Goal: Information Seeking & Learning: Learn about a topic

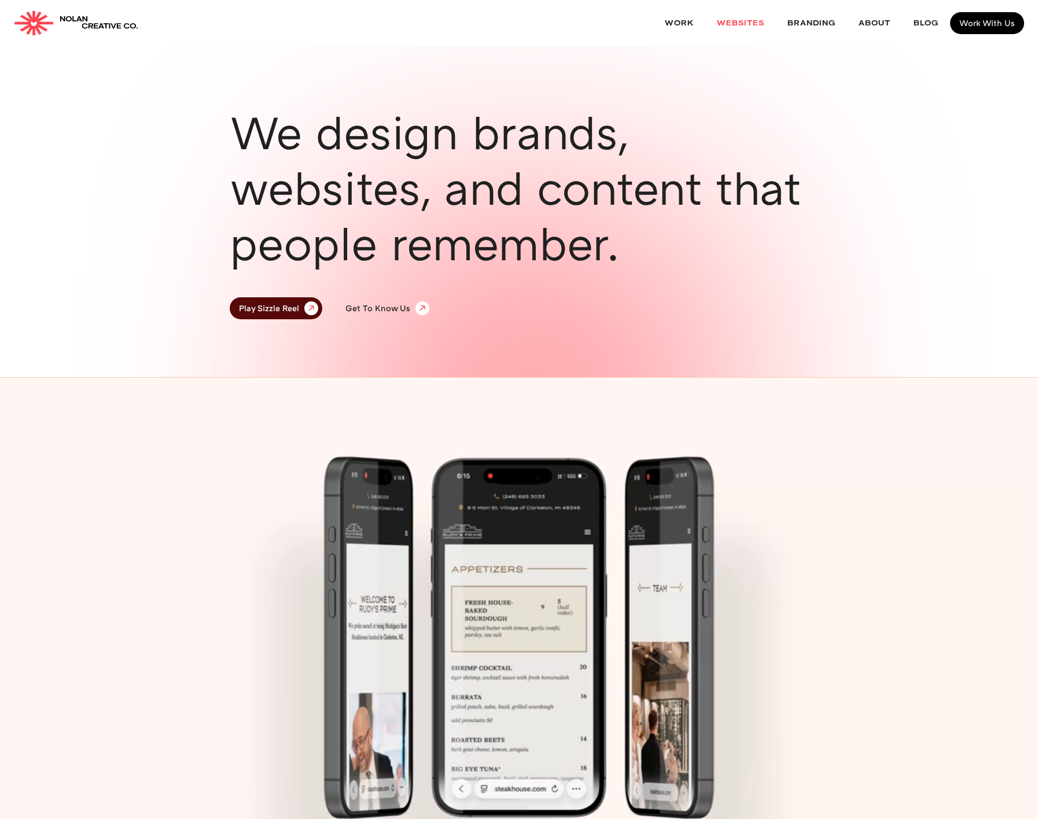
click at [743, 22] on link "websites" at bounding box center [740, 23] width 71 height 31
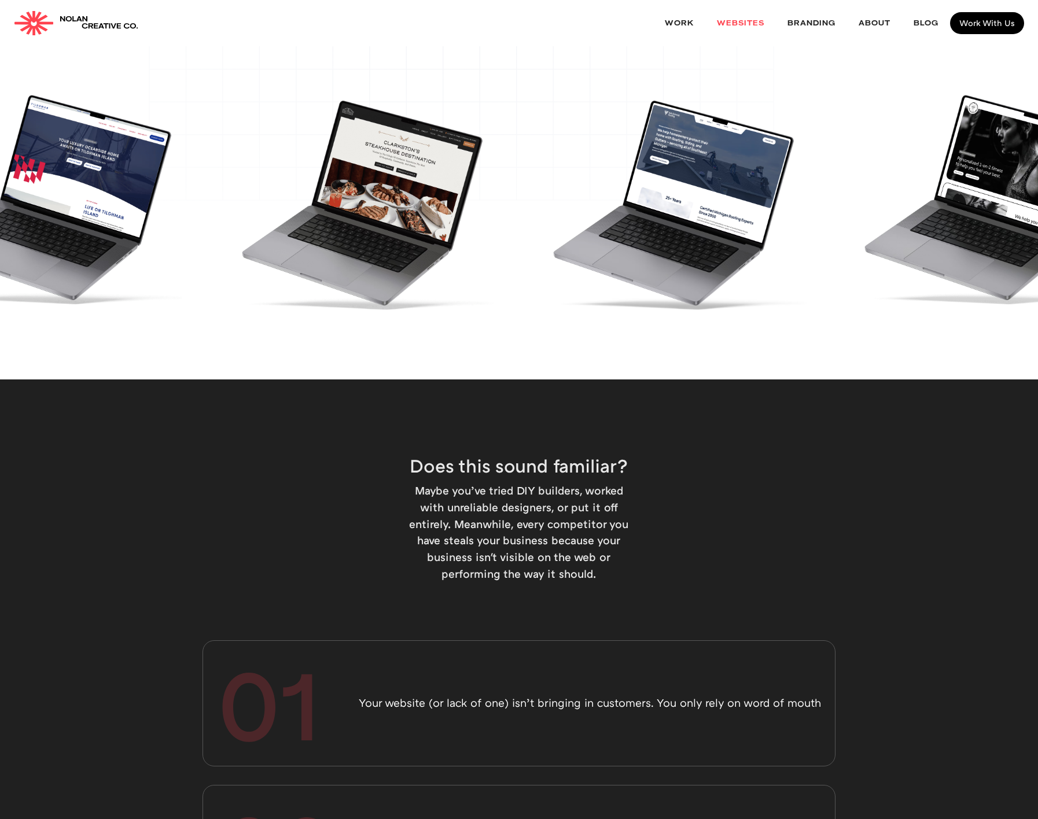
scroll to position [261, 0]
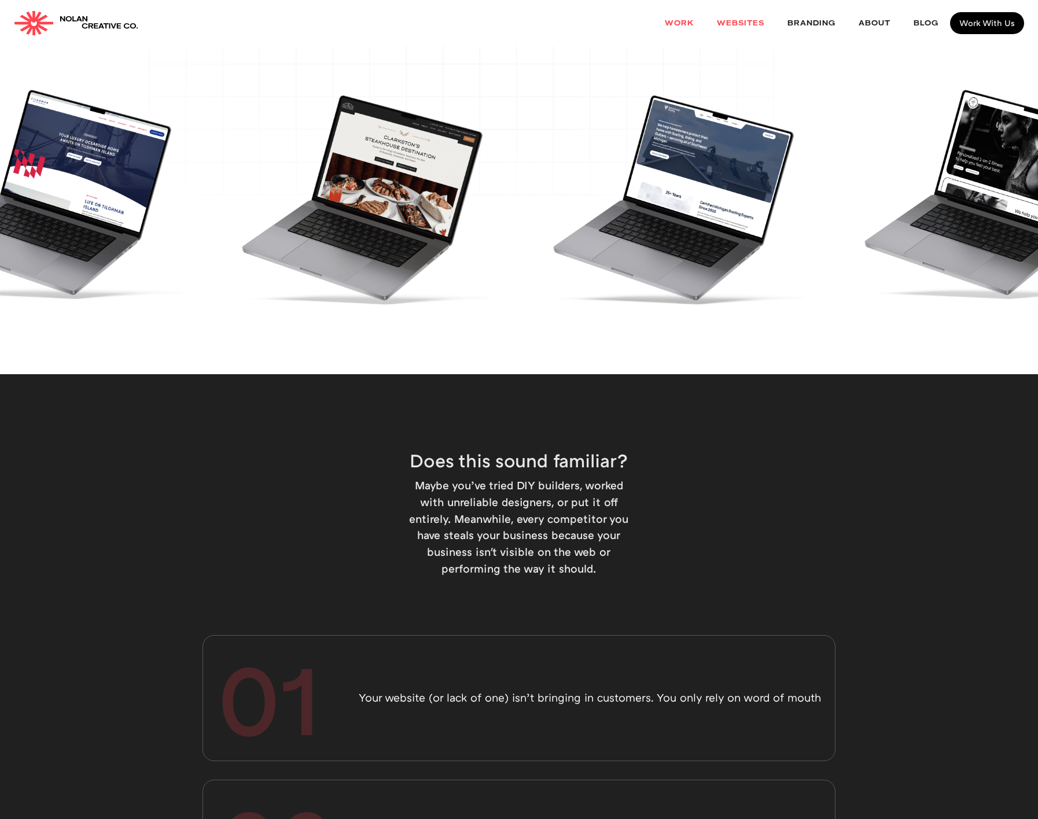
click at [680, 20] on link "Work" at bounding box center [679, 23] width 52 height 31
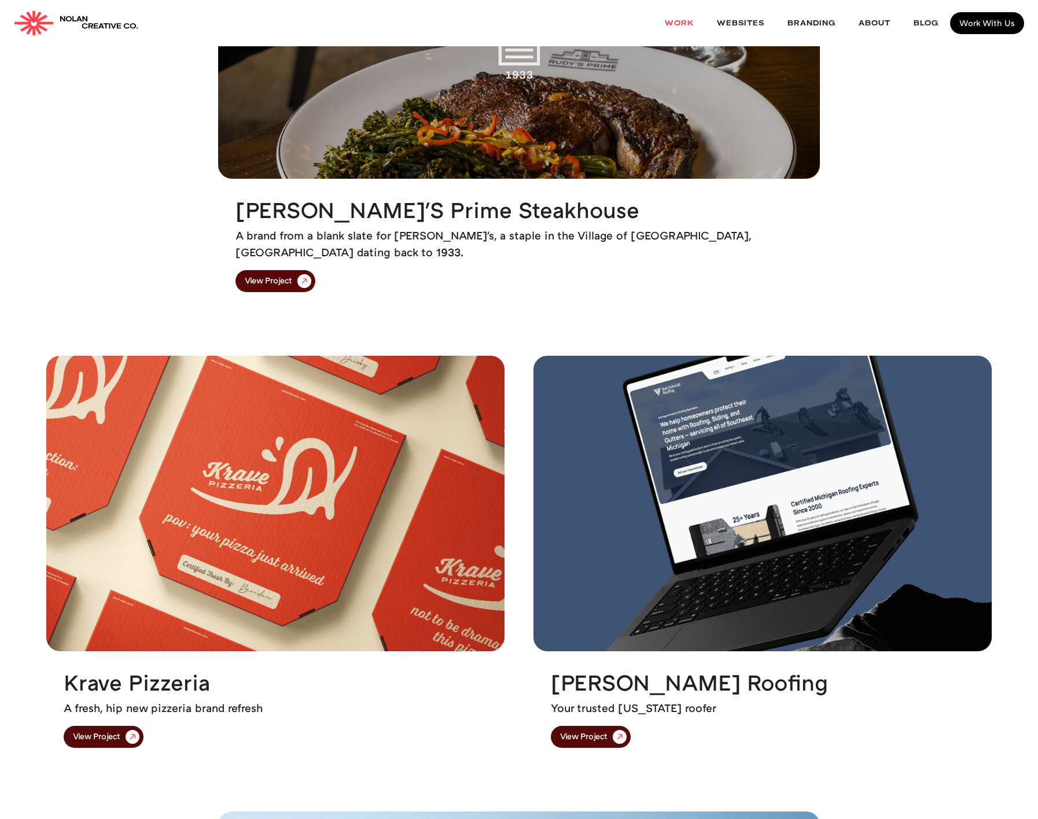
scroll to position [377, 0]
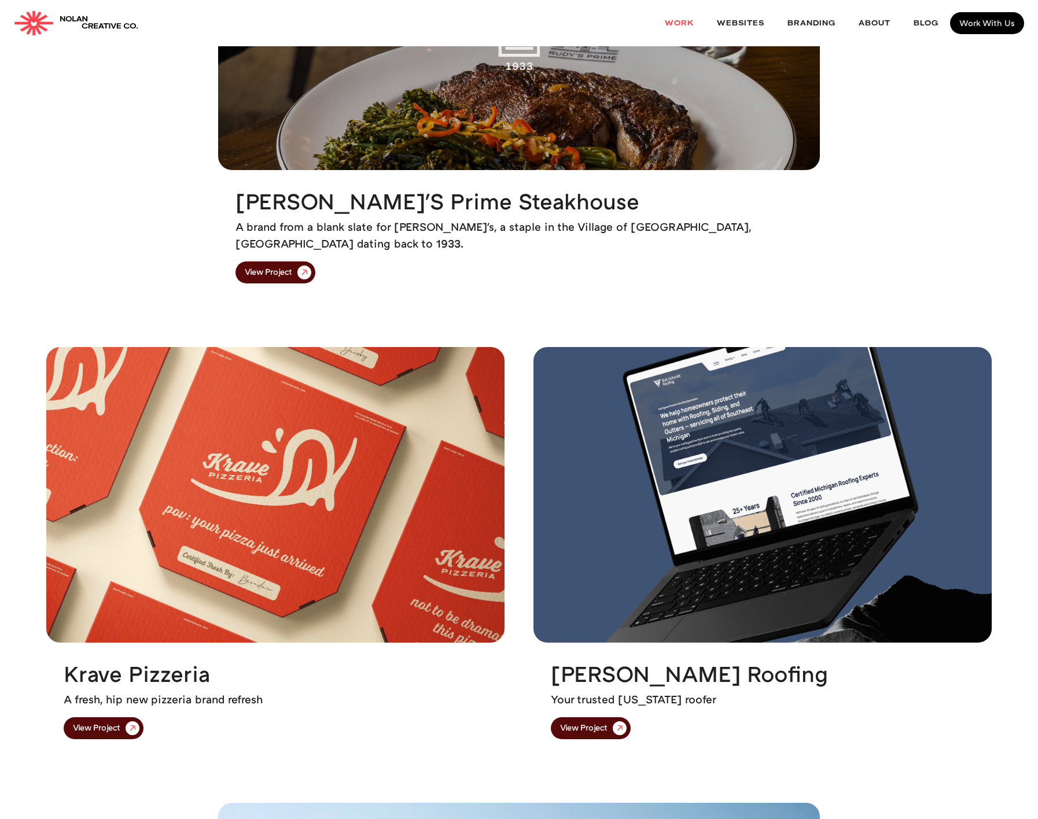
click at [698, 397] on img at bounding box center [763, 495] width 458 height 296
click at [582, 737] on link "View Project" at bounding box center [591, 729] width 80 height 22
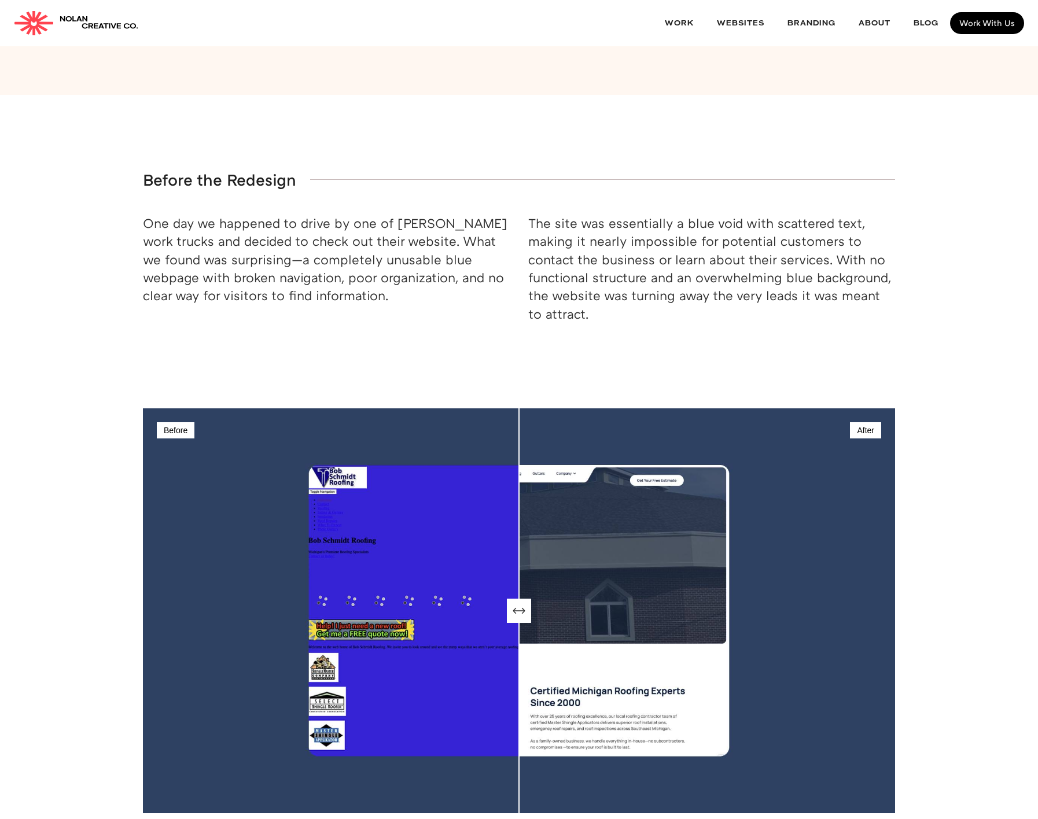
scroll to position [1430, 0]
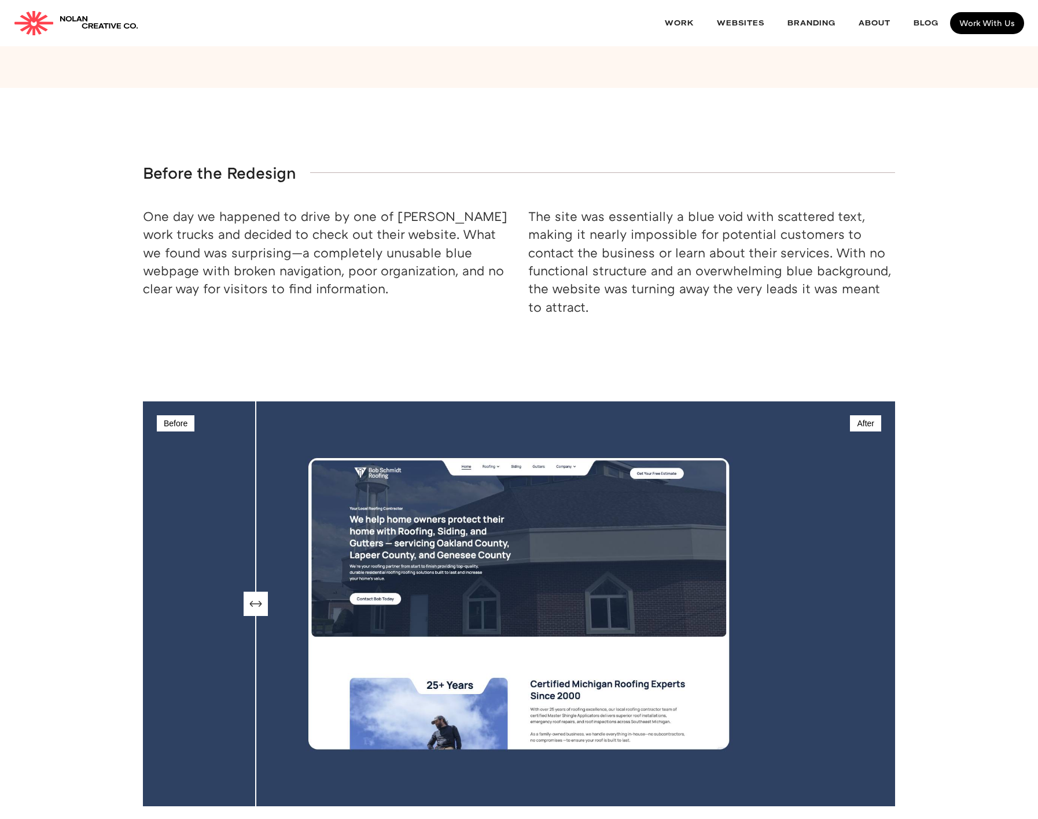
type input "15"
drag, startPoint x: 461, startPoint y: 543, endPoint x: 262, endPoint y: 509, distance: 201.9
click at [262, 510] on input "range" at bounding box center [519, 604] width 752 height 405
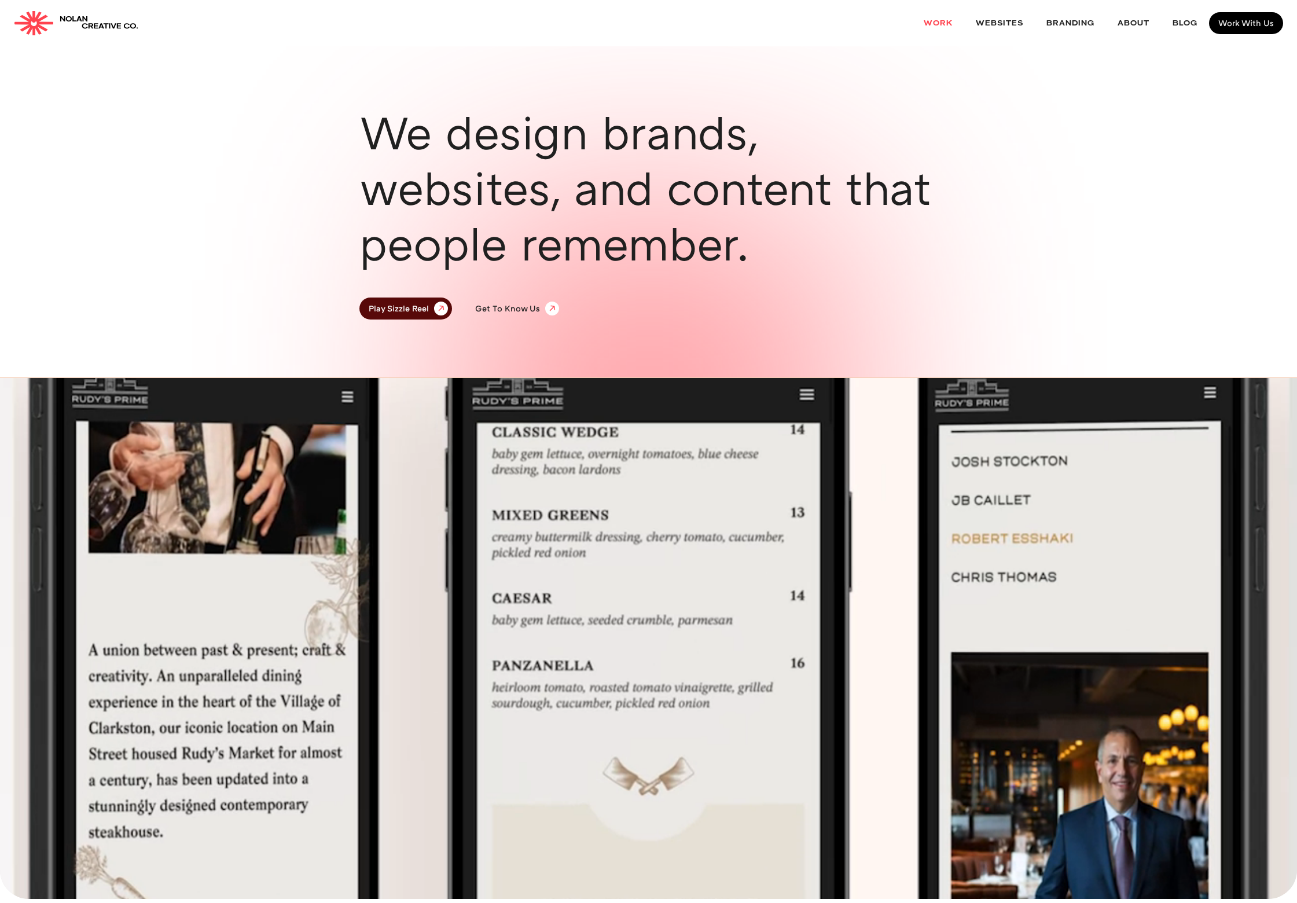
click at [933, 20] on link "Work" at bounding box center [938, 23] width 52 height 31
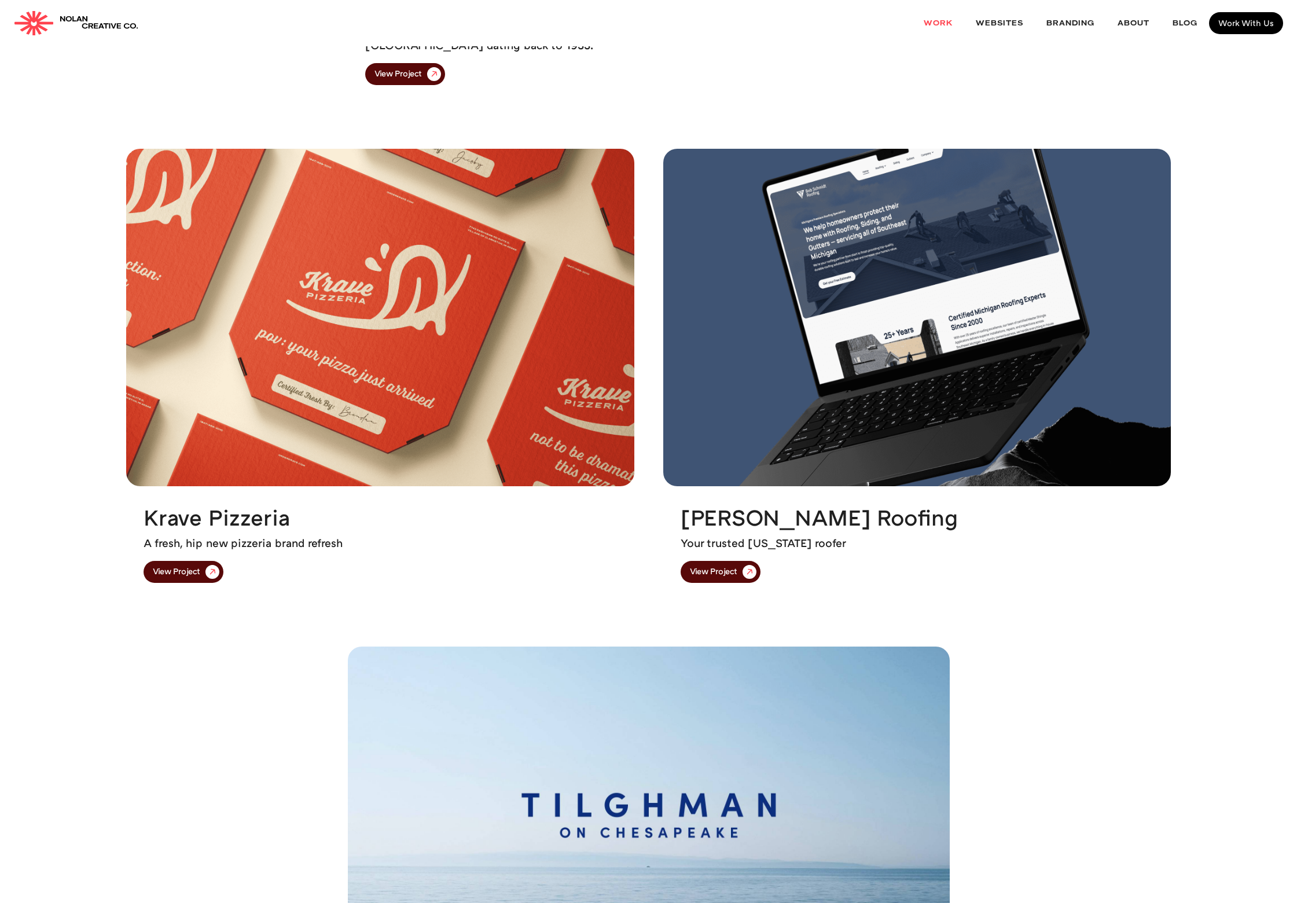
scroll to position [640, 0]
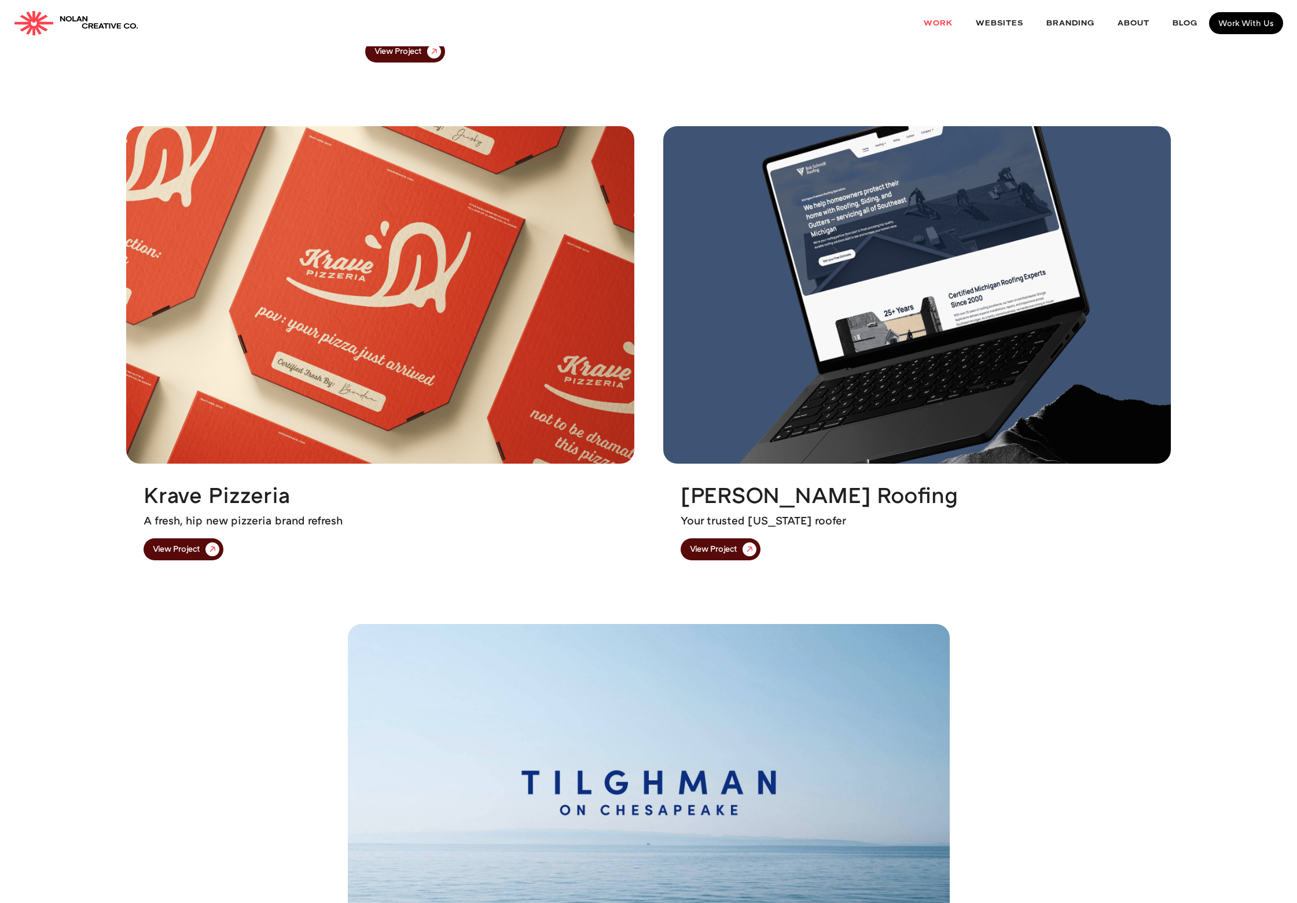
click at [402, 203] on img at bounding box center [379, 294] width 507 height 337
click at [201, 559] on link "View Project" at bounding box center [184, 549] width 80 height 22
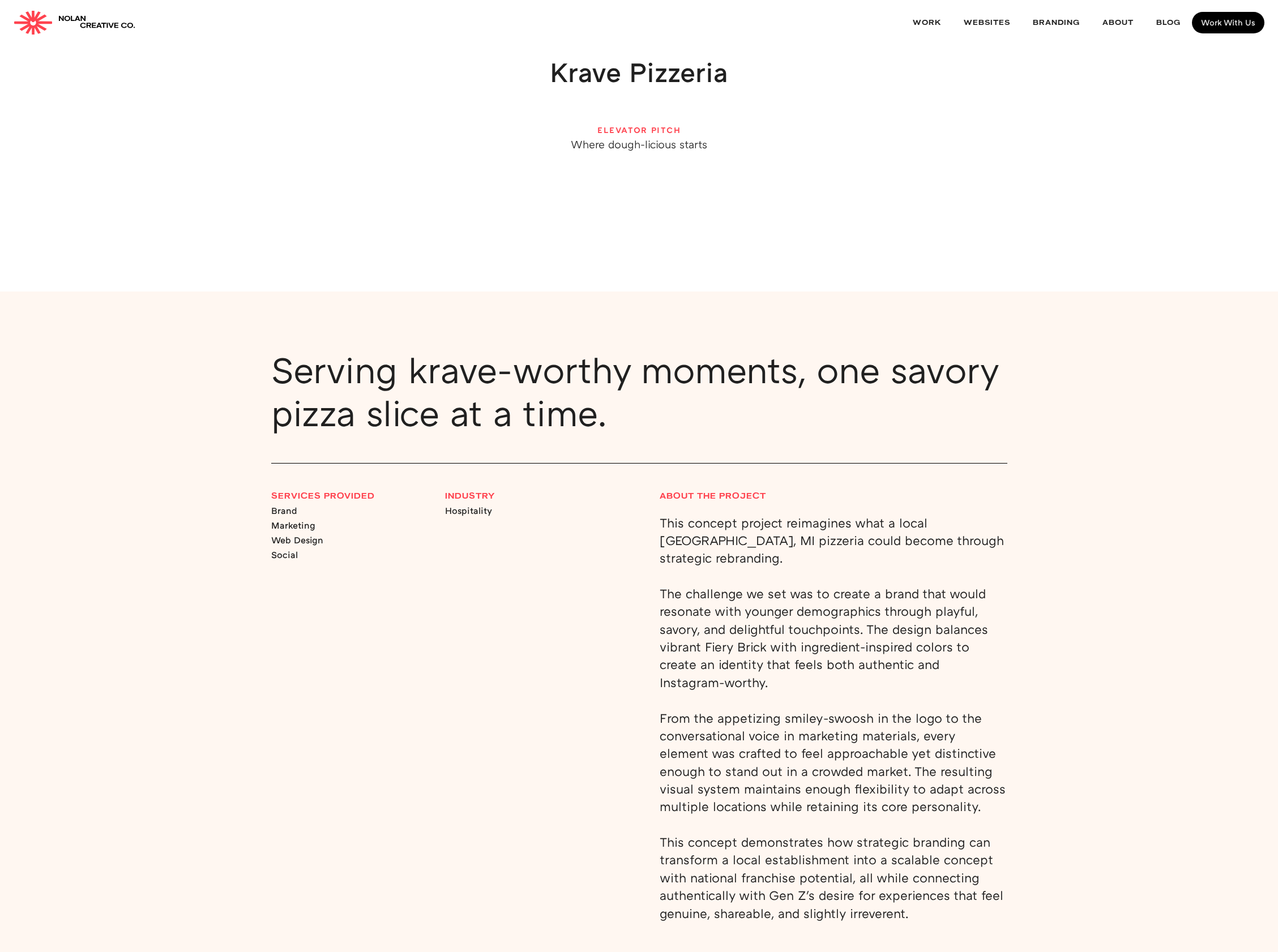
scroll to position [57, 0]
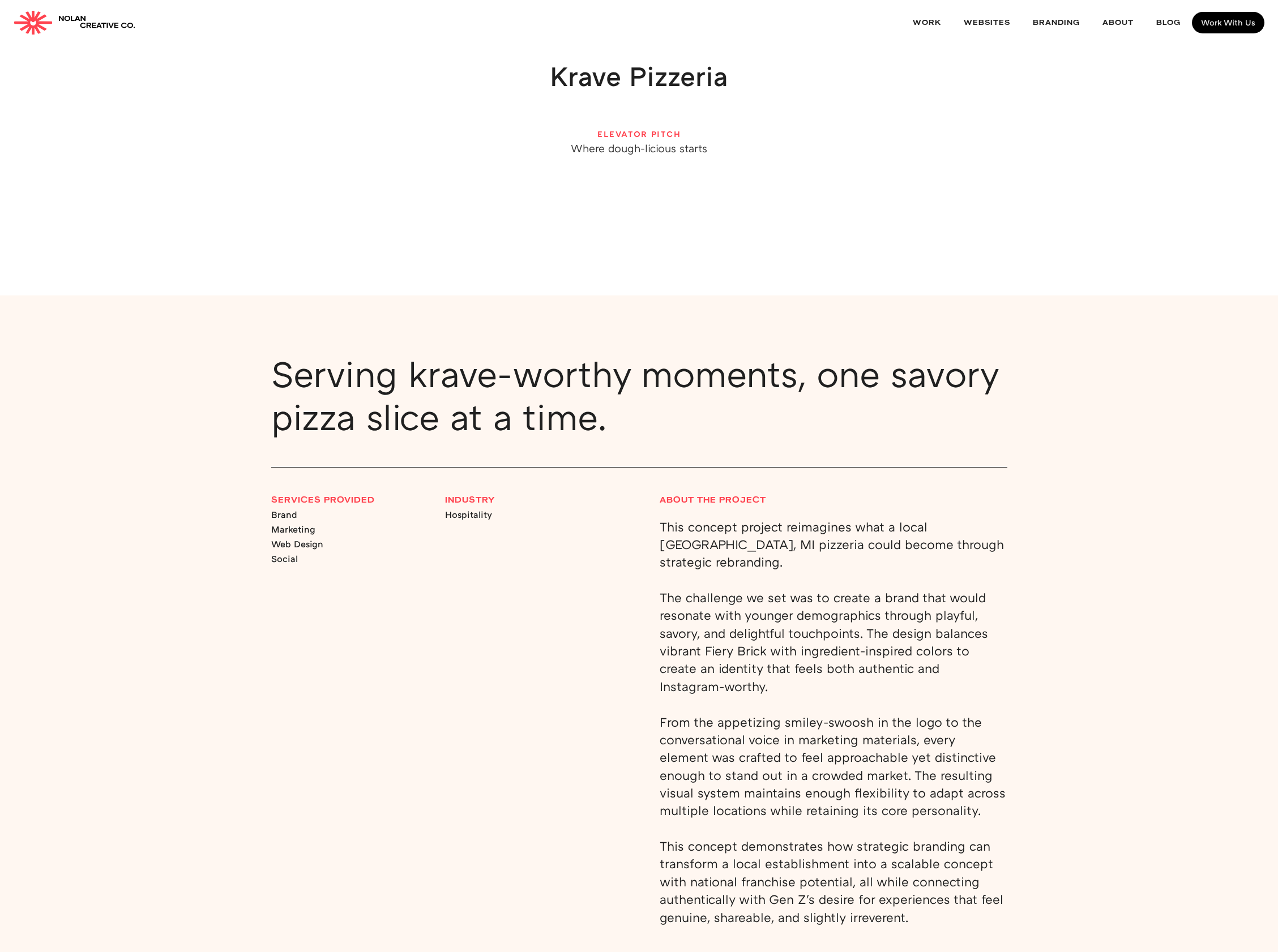
click at [885, 85] on h1 "Krave Pizzeria" at bounding box center [638, 76] width 1187 height 27
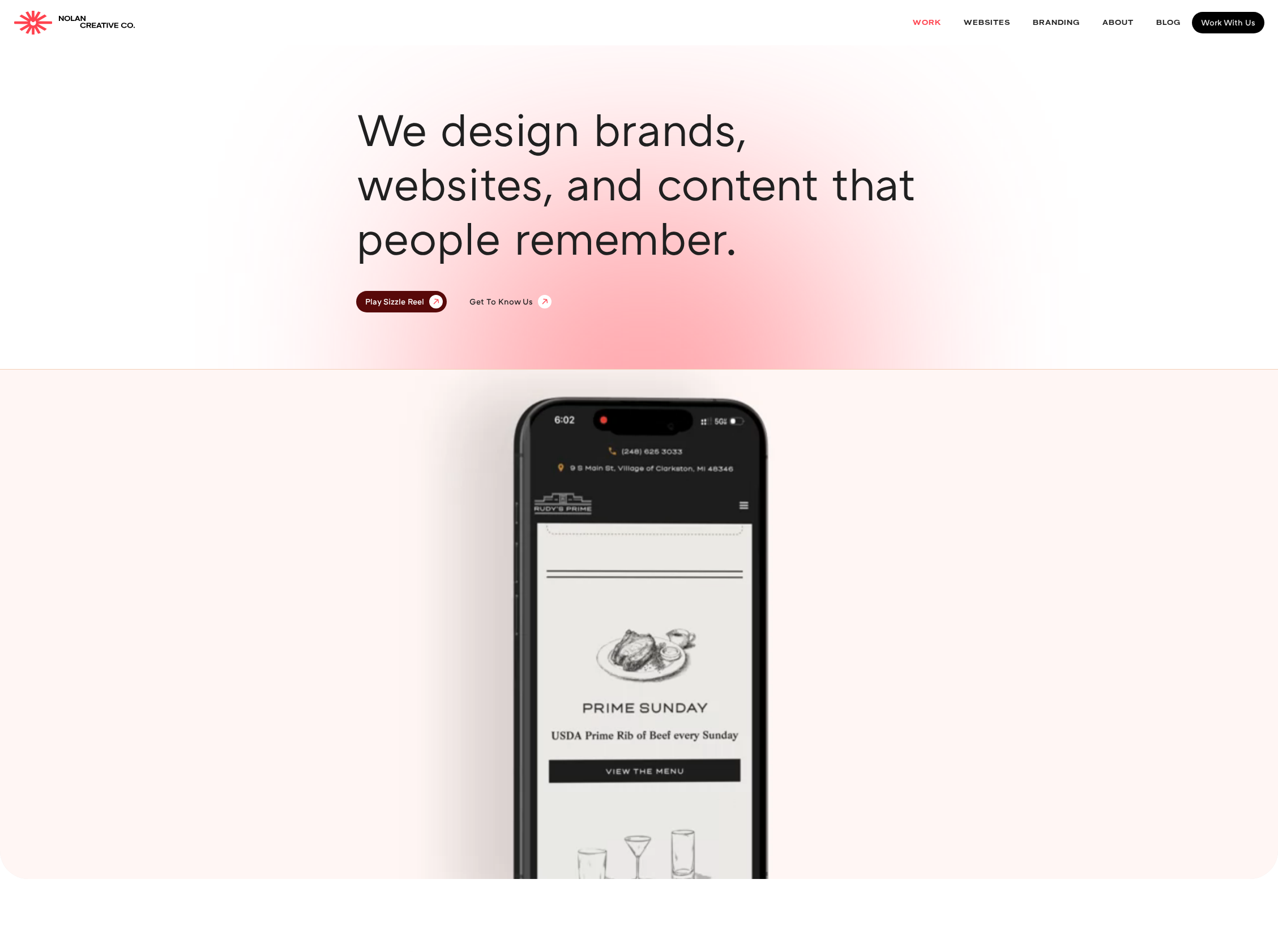
click at [925, 16] on link "Work" at bounding box center [927, 23] width 51 height 30
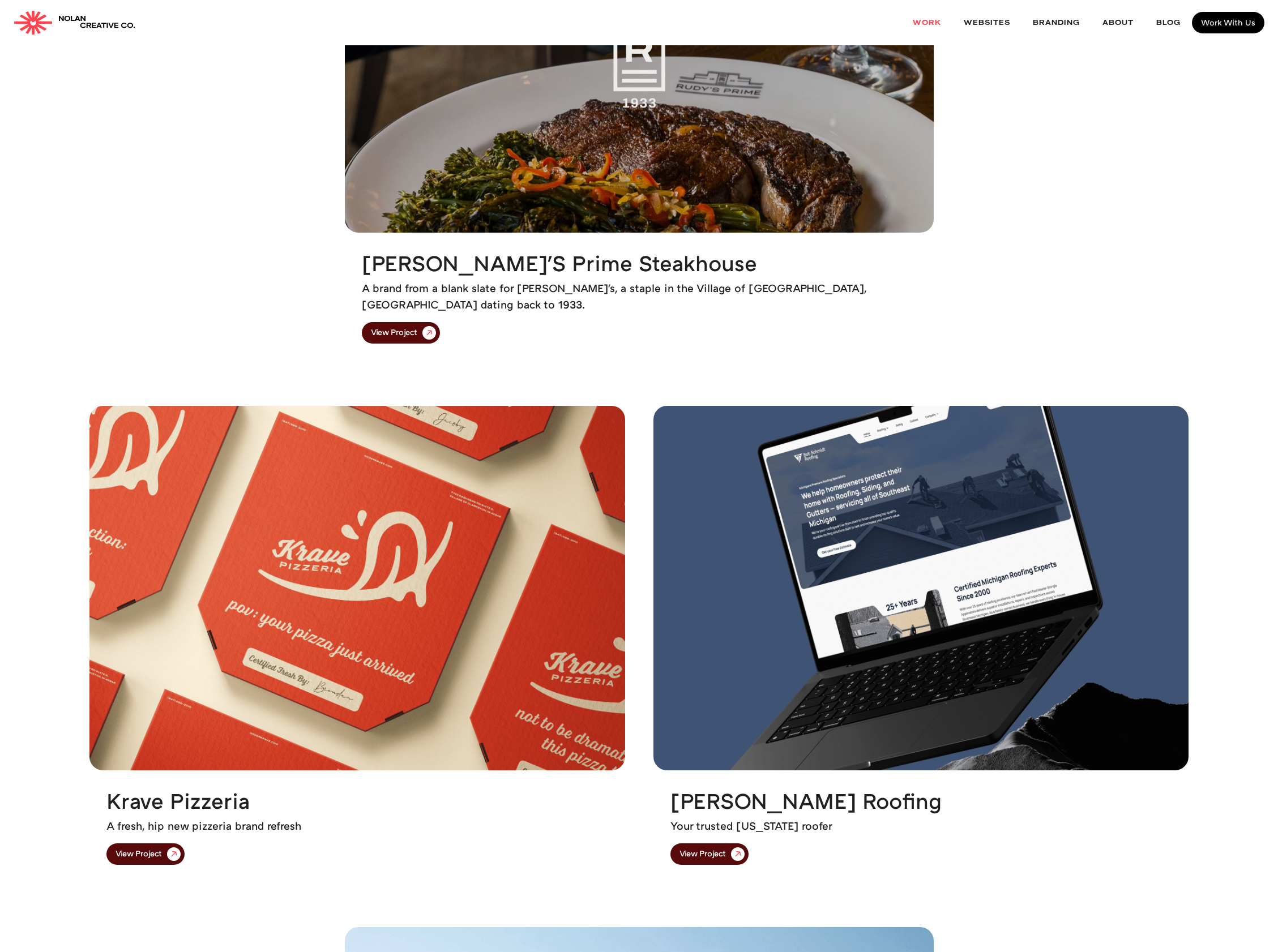
scroll to position [380, 0]
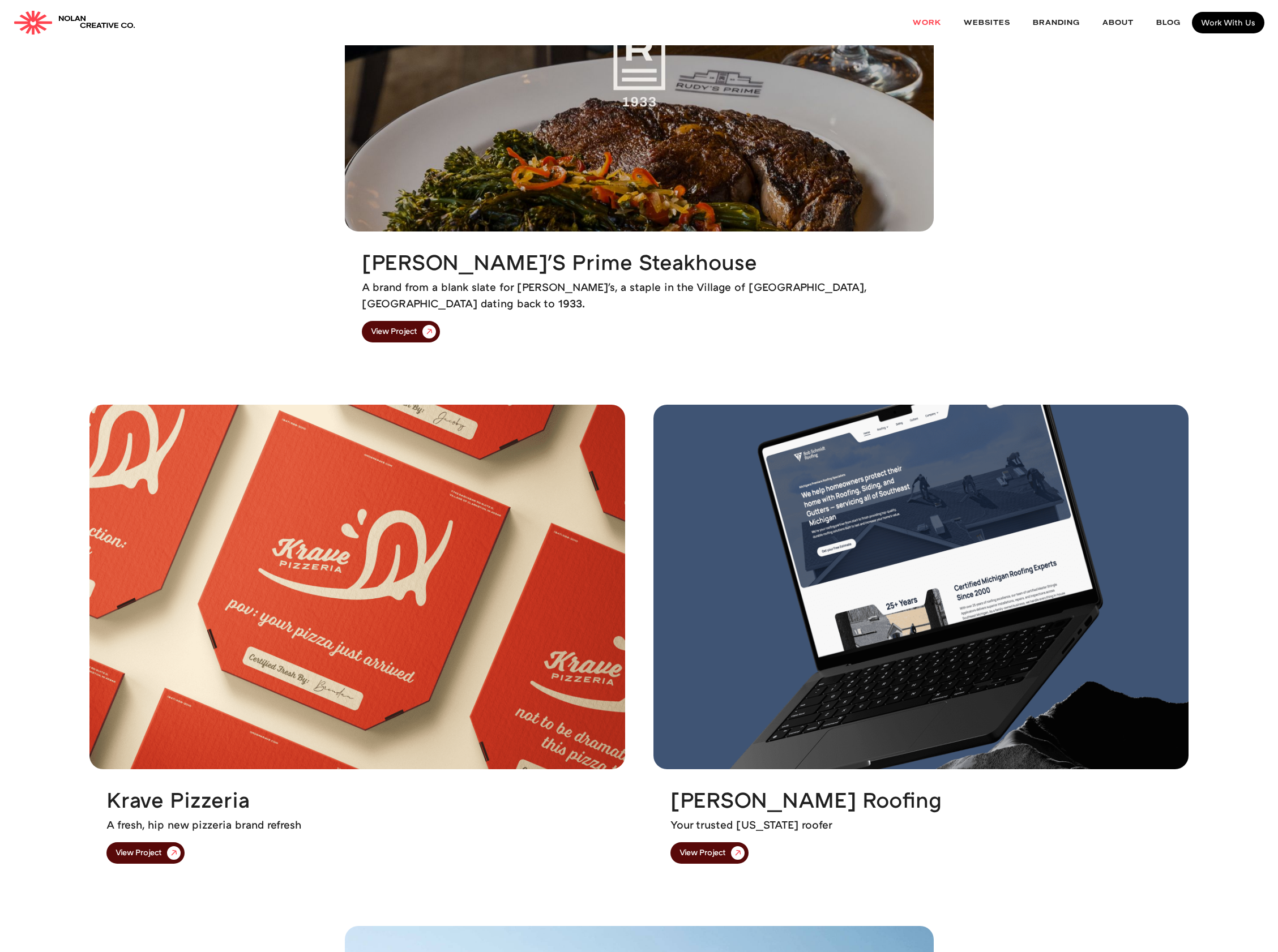
click at [169, 847] on img at bounding box center [174, 853] width 20 height 20
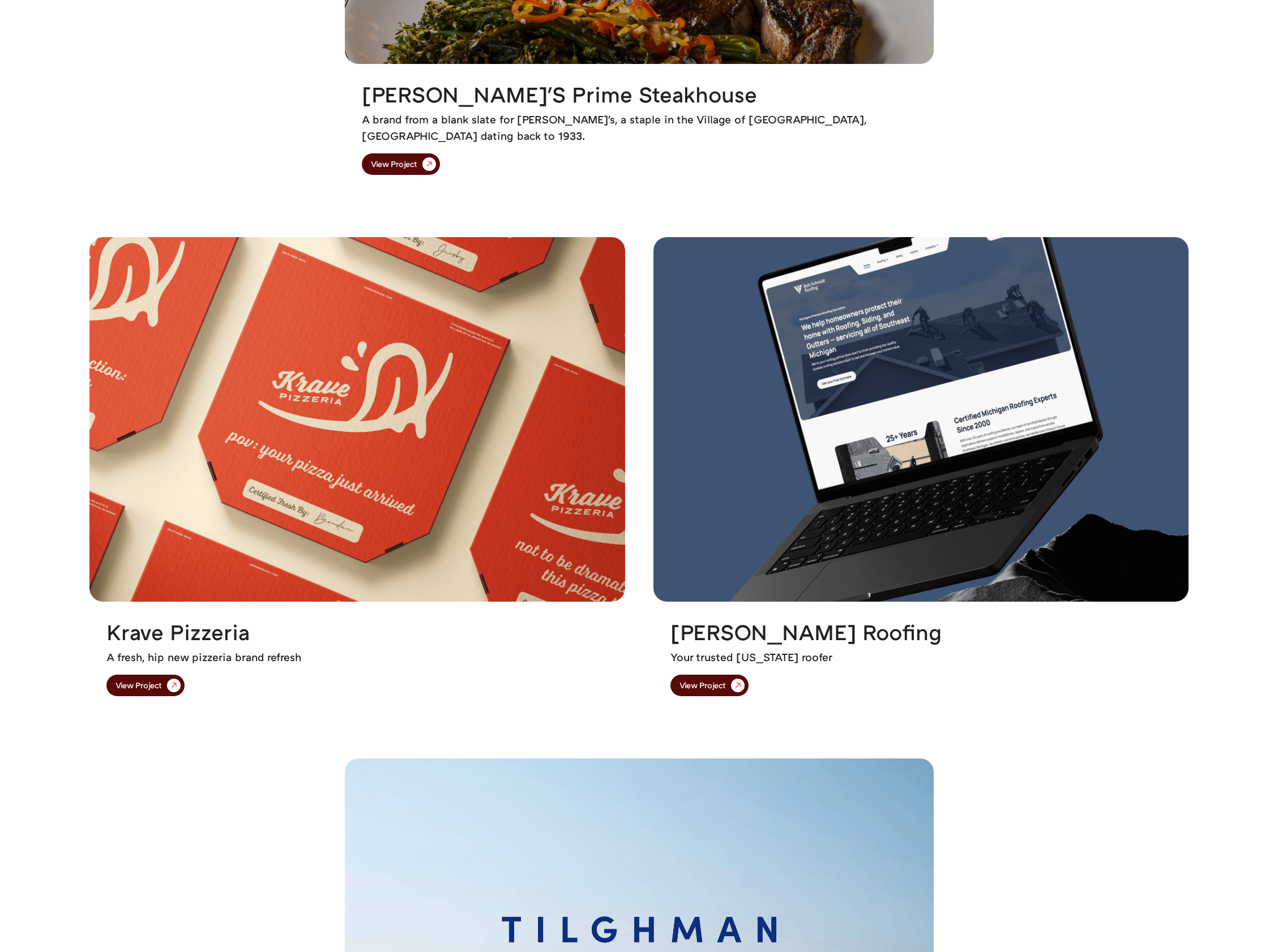
scroll to position [1547, 0]
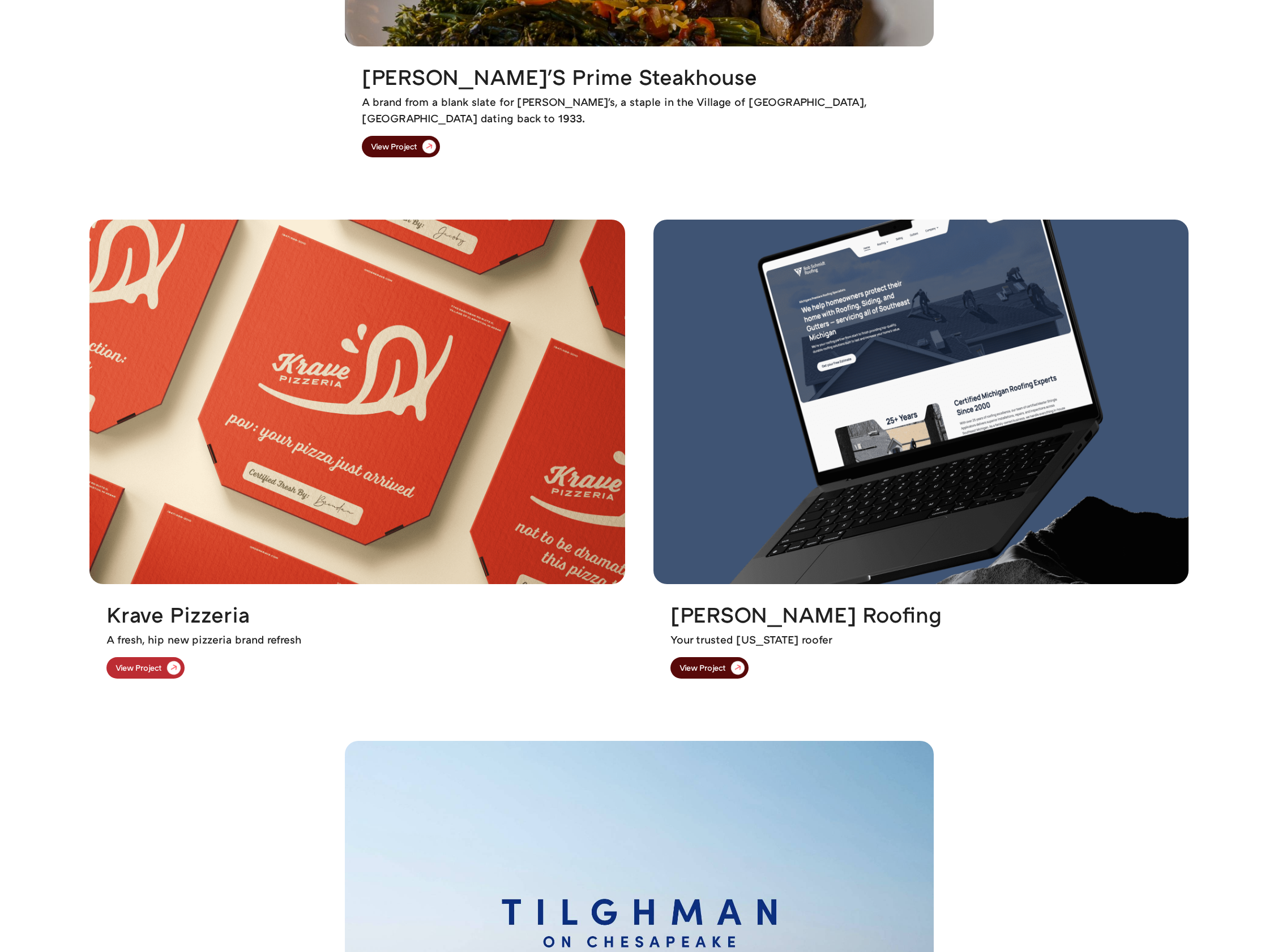
drag, startPoint x: 118, startPoint y: 681, endPoint x: 133, endPoint y: 671, distance: 18.0
click at [119, 680] on div "Krave Pizzeria A fresh, hip new pizzeria brand refresh View Project" at bounding box center [356, 640] width 535 height 112
click at [134, 670] on div "View Project" at bounding box center [138, 668] width 46 height 8
